Goal: Obtain resource: Download file/media

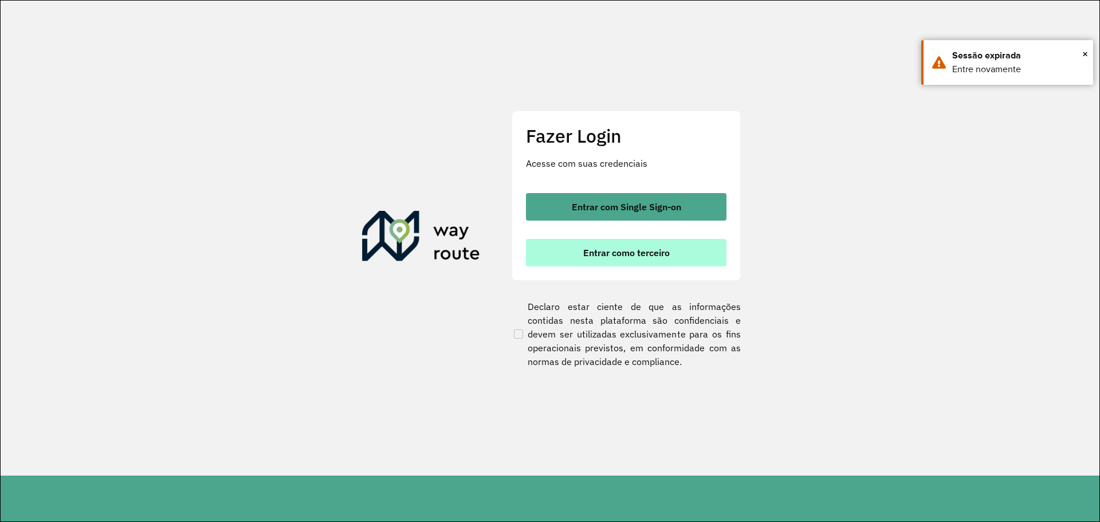
click at [676, 262] on button "Entrar como terceiro" at bounding box center [626, 253] width 201 height 28
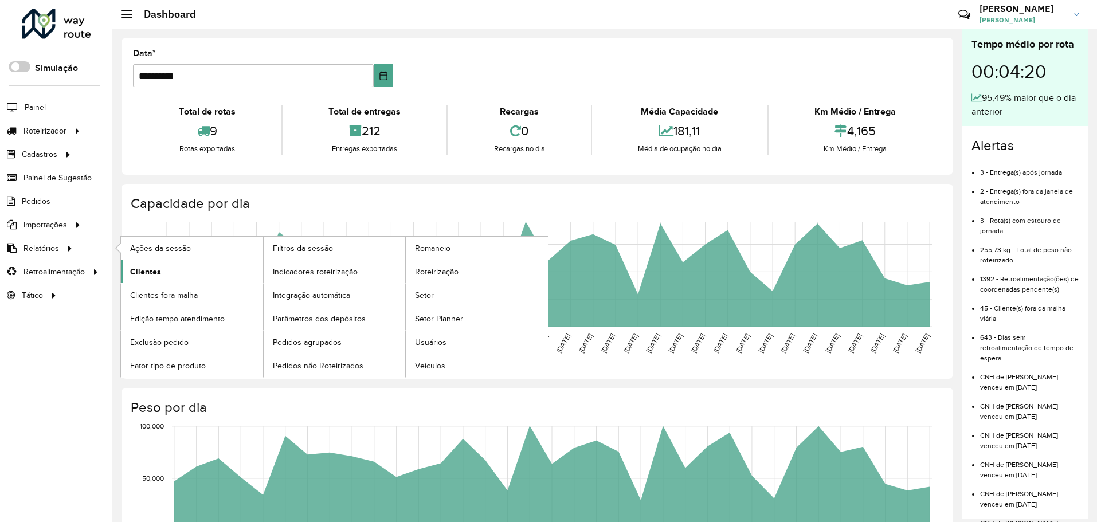
click at [139, 268] on span "Clientes" at bounding box center [145, 272] width 31 height 12
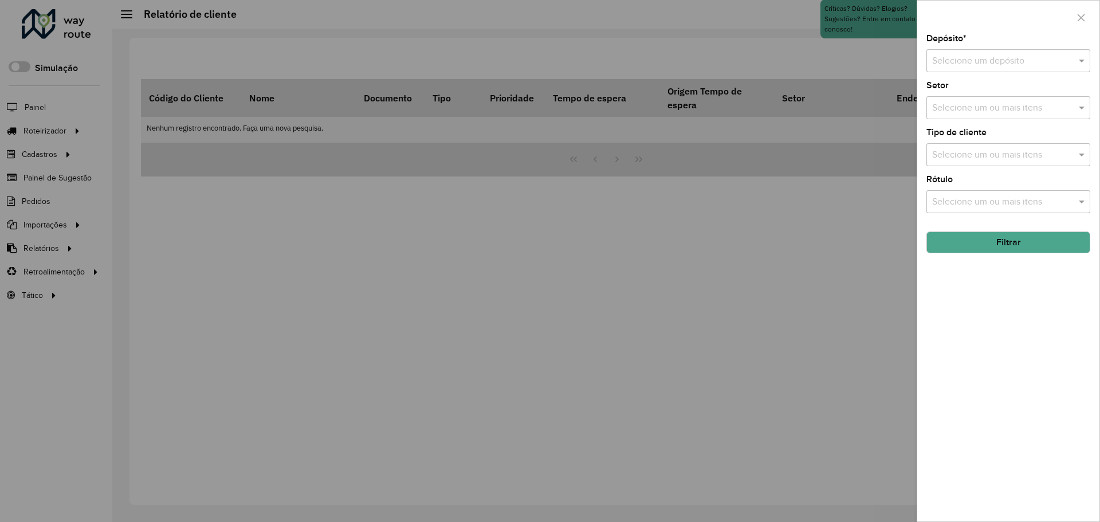
click at [1025, 64] on input "text" at bounding box center [996, 61] width 129 height 14
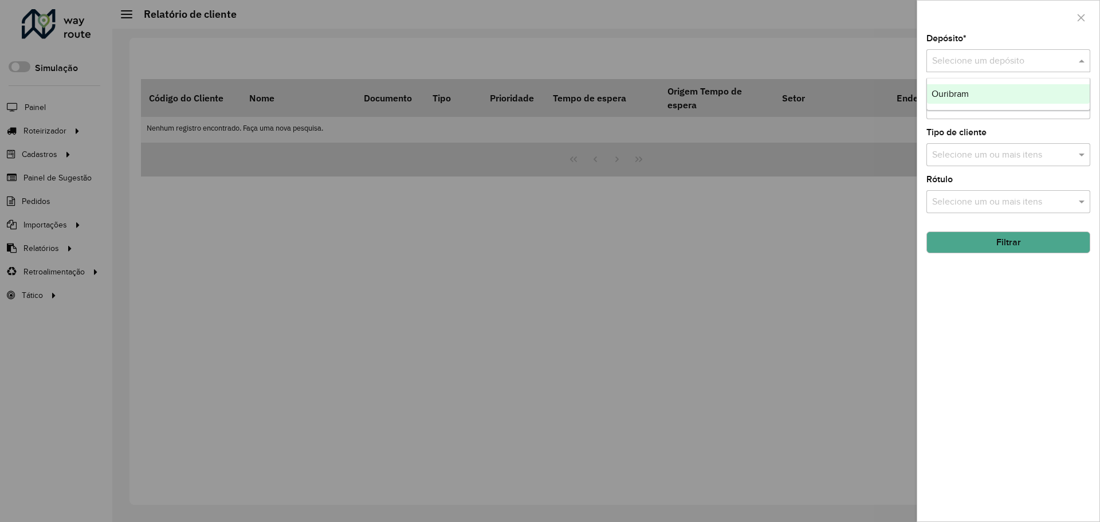
click at [1023, 83] on ng-dropdown-panel "Ouribram" at bounding box center [1009, 94] width 164 height 33
click at [1023, 90] on div "Ouribram" at bounding box center [1008, 93] width 163 height 19
click at [1037, 241] on button "Filtrar" at bounding box center [1009, 242] width 164 height 22
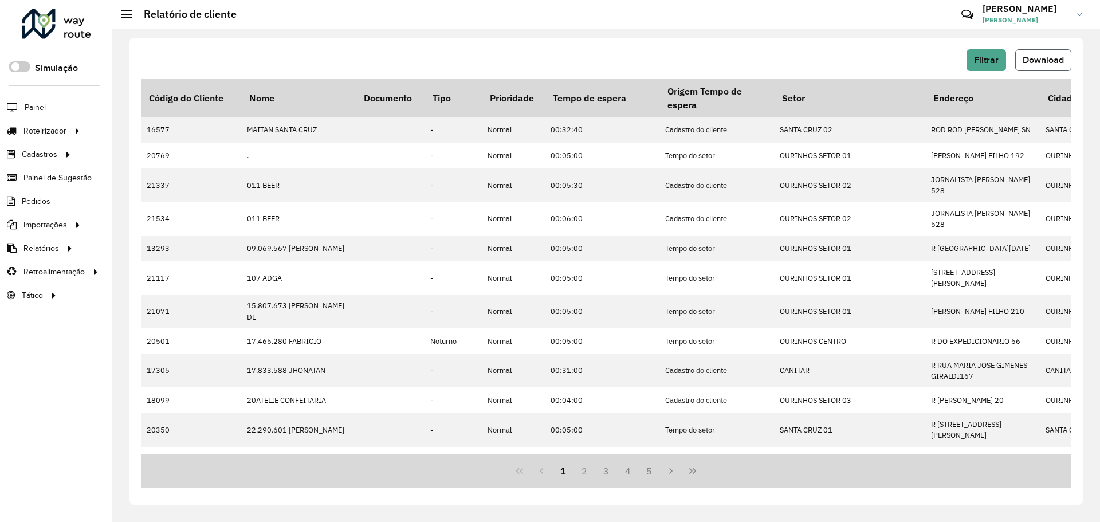
click at [1055, 53] on button "Download" at bounding box center [1043, 60] width 56 height 22
